Goal: Communication & Community: Answer question/provide support

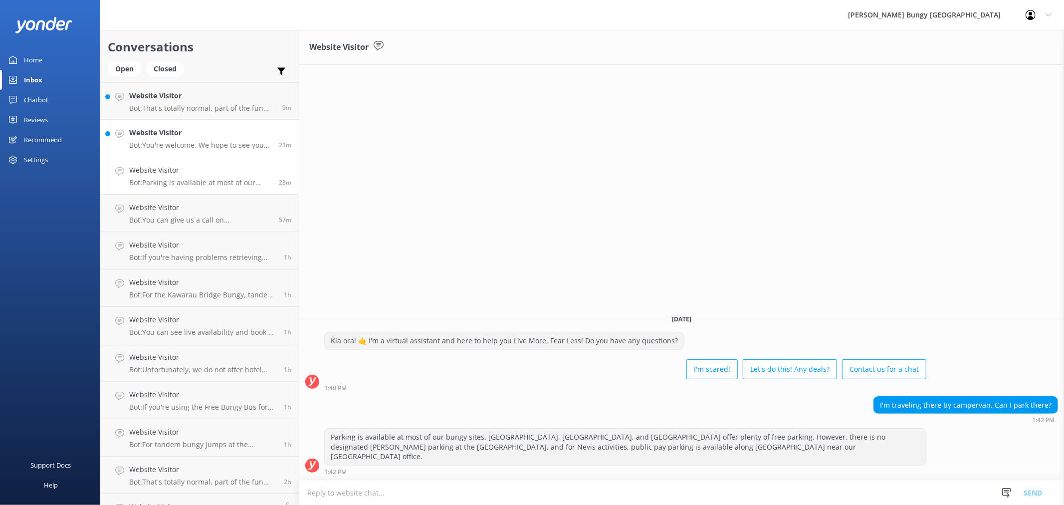
click at [252, 129] on h4 "Website Visitor" at bounding box center [200, 132] width 142 height 11
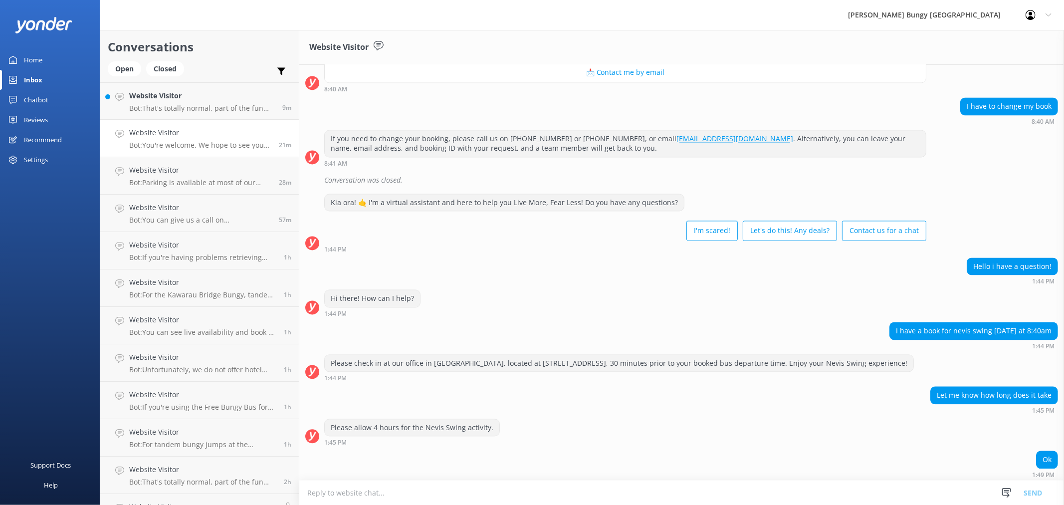
scroll to position [1714, 0]
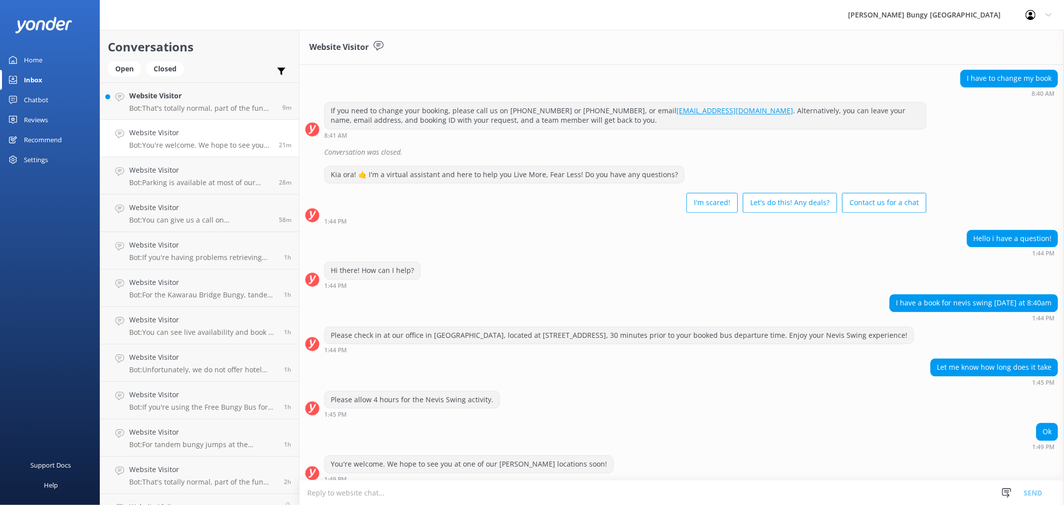
scroll to position [1714, 0]
